Goal: Find specific page/section: Find specific page/section

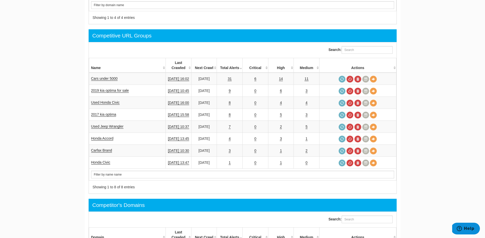
scroll to position [191, 0]
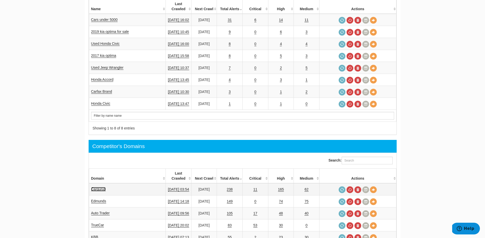
click at [100, 187] on link "Cargurus" at bounding box center [98, 189] width 15 height 4
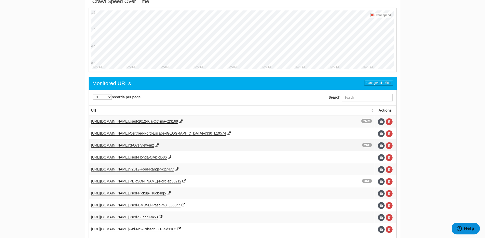
scroll to position [222, 0]
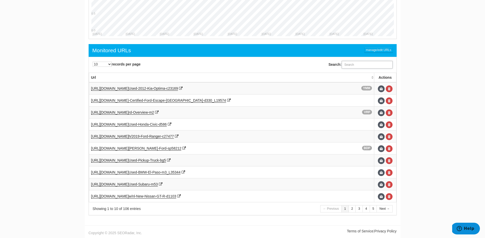
click at [350, 67] on input "Search:" at bounding box center [367, 65] width 51 height 8
type input "w"
click at [304, 67] on div "Search:" at bounding box center [321, 64] width 156 height 13
click at [349, 212] on link "2" at bounding box center [352, 208] width 7 height 7
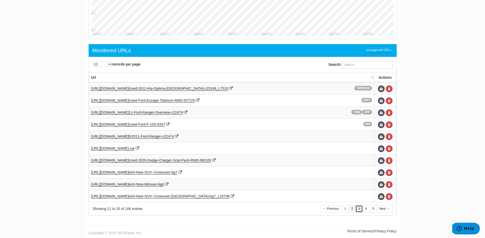
click at [360, 206] on link "3" at bounding box center [359, 208] width 7 height 7
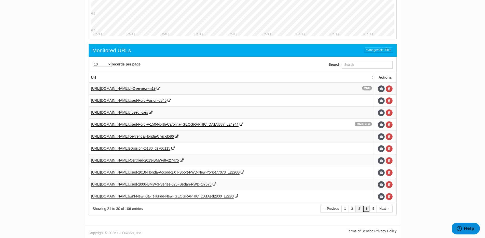
click at [364, 209] on link "4" at bounding box center [366, 208] width 7 height 7
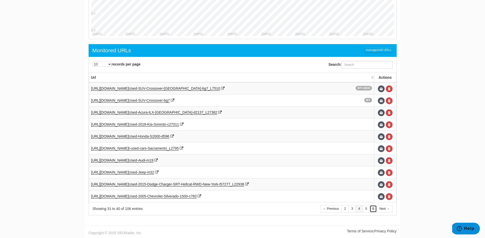
click at [373, 209] on link "6" at bounding box center [373, 208] width 7 height 7
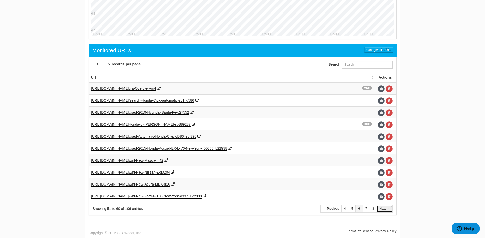
click at [378, 209] on link "Next →" at bounding box center [385, 208] width 16 height 7
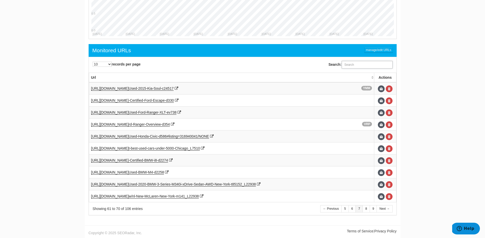
click at [360, 67] on input "Search:" at bounding box center [367, 65] width 51 height 8
click at [358, 68] on input "Search:" at bounding box center [367, 65] width 51 height 8
paste input "[URL][DOMAIN_NAME]"
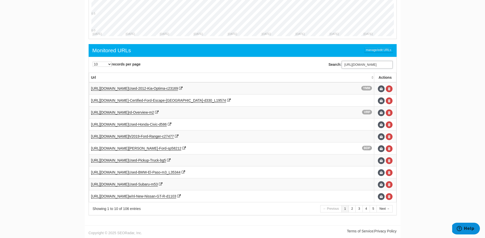
type input "[URL][DOMAIN_NAME]"
click at [356, 57] on div "10 25 50 100 500 1000 records per page Search: [URL][DOMAIN_NAME] Processing...…" at bounding box center [243, 136] width 308 height 159
click at [353, 207] on link "2" at bounding box center [352, 208] width 7 height 7
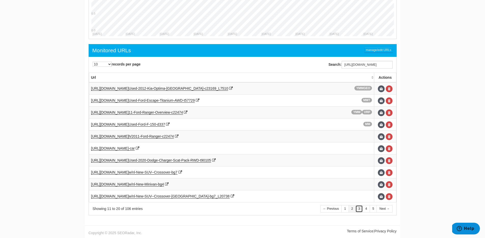
click at [357, 207] on link "3" at bounding box center [359, 208] width 7 height 7
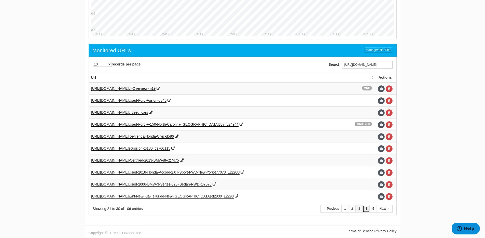
click at [367, 209] on link "4" at bounding box center [366, 208] width 7 height 7
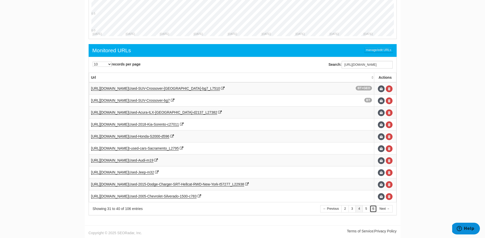
click at [374, 210] on link "6" at bounding box center [373, 208] width 7 height 7
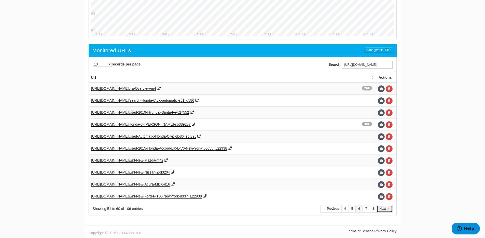
click at [385, 211] on link "Next →" at bounding box center [385, 208] width 16 height 7
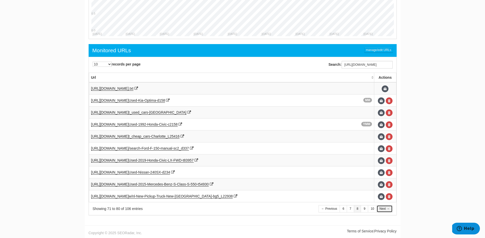
click at [385, 211] on link "Next →" at bounding box center [385, 208] width 16 height 7
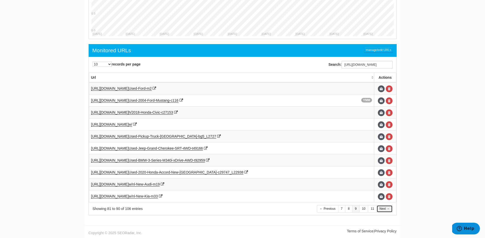
click at [385, 211] on link "Next →" at bounding box center [385, 208] width 16 height 7
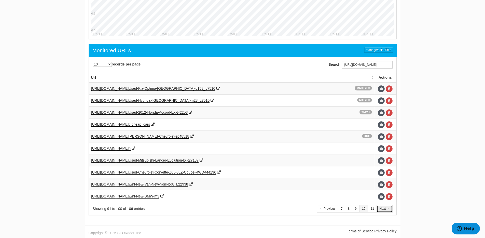
click at [385, 211] on link "Next →" at bounding box center [385, 208] width 16 height 7
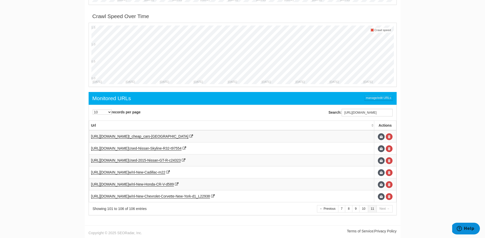
click at [335, 213] on div "← Previous 7 8 9 10 11 Next →" at bounding box center [355, 209] width 76 height 9
